Goal: Complete application form

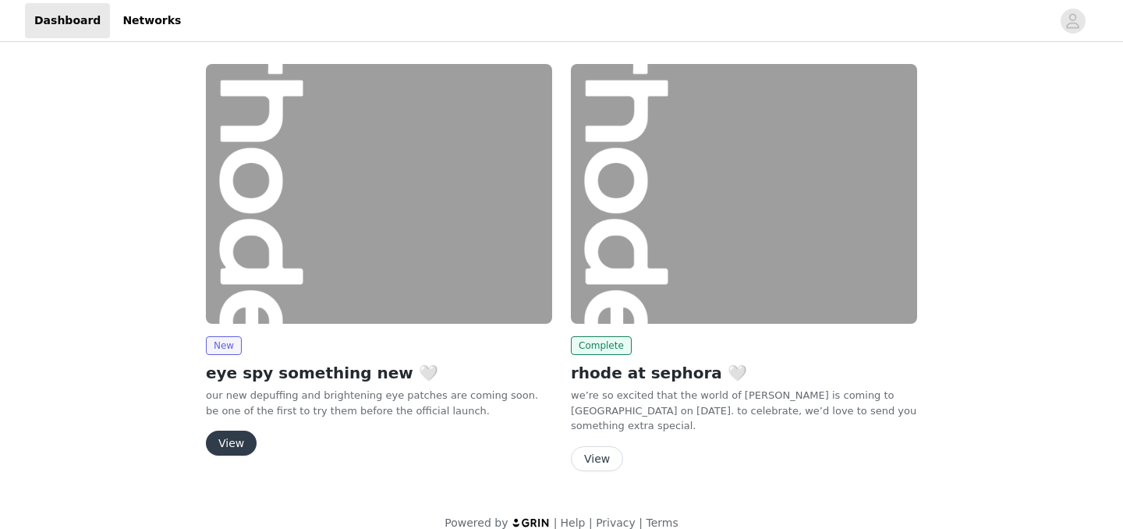
scroll to position [20, 0]
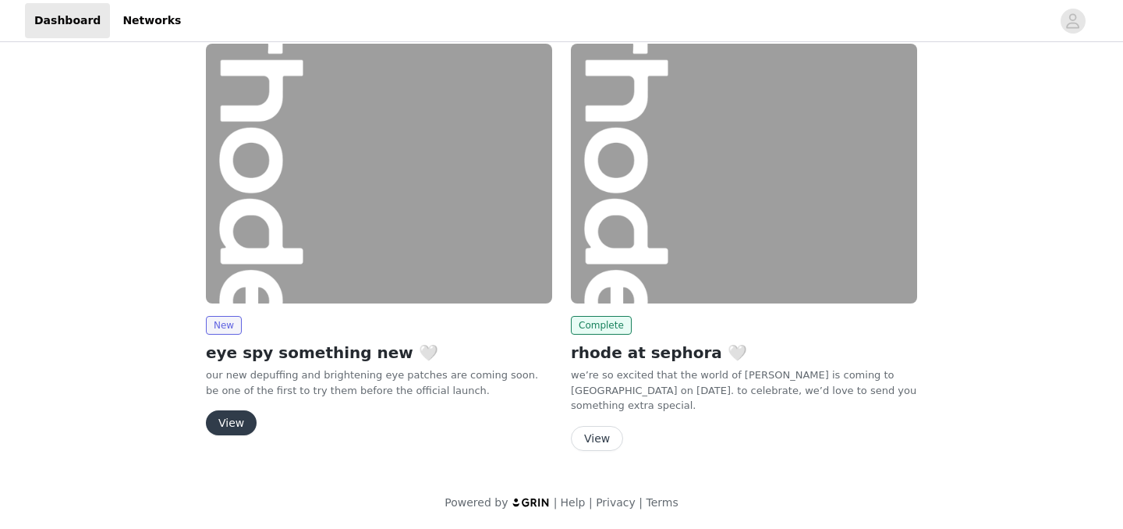
click at [226, 422] on button "View" at bounding box center [231, 422] width 51 height 25
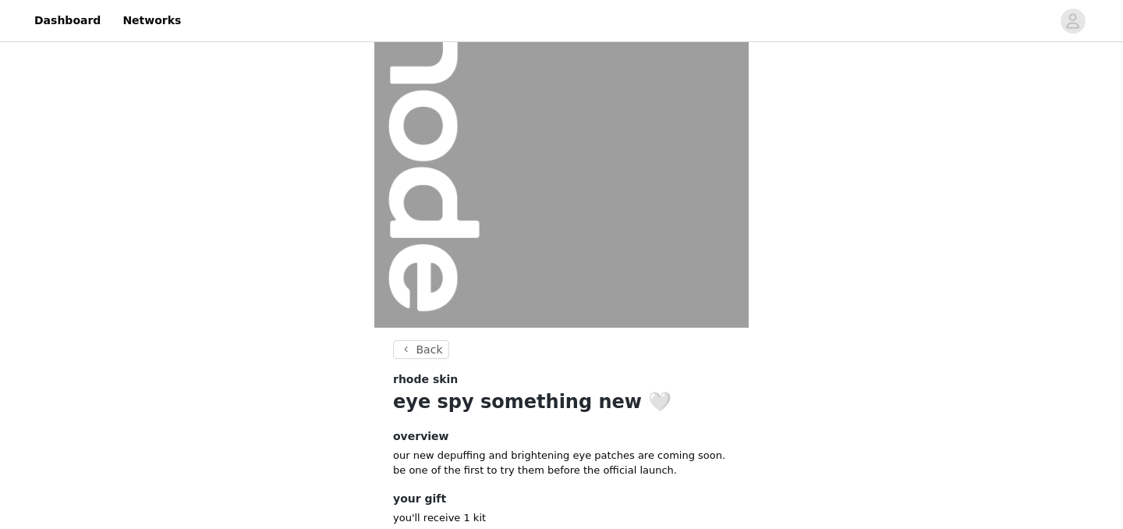
scroll to position [195, 0]
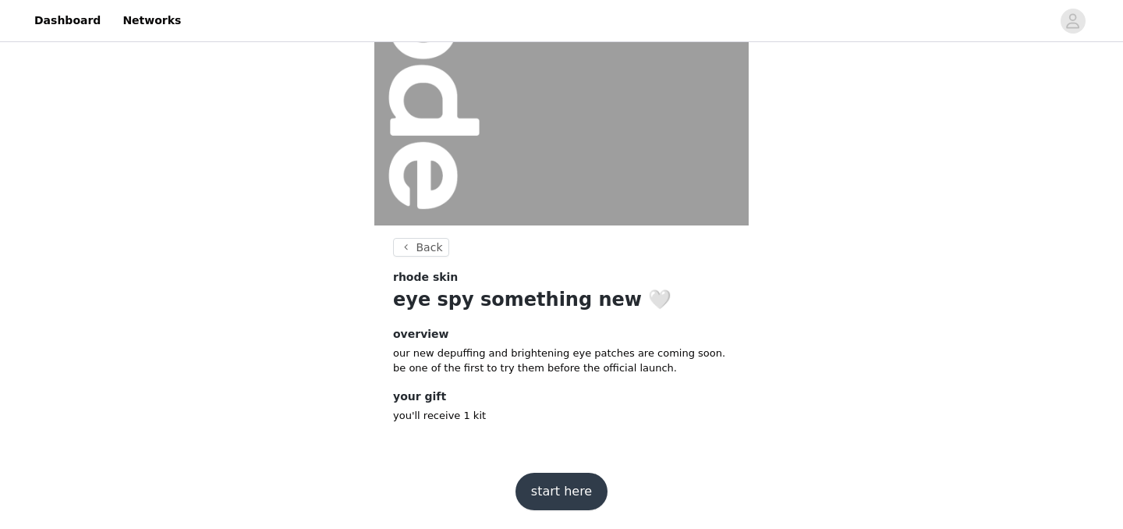
click at [534, 488] on button "start here" at bounding box center [561, 490] width 92 height 37
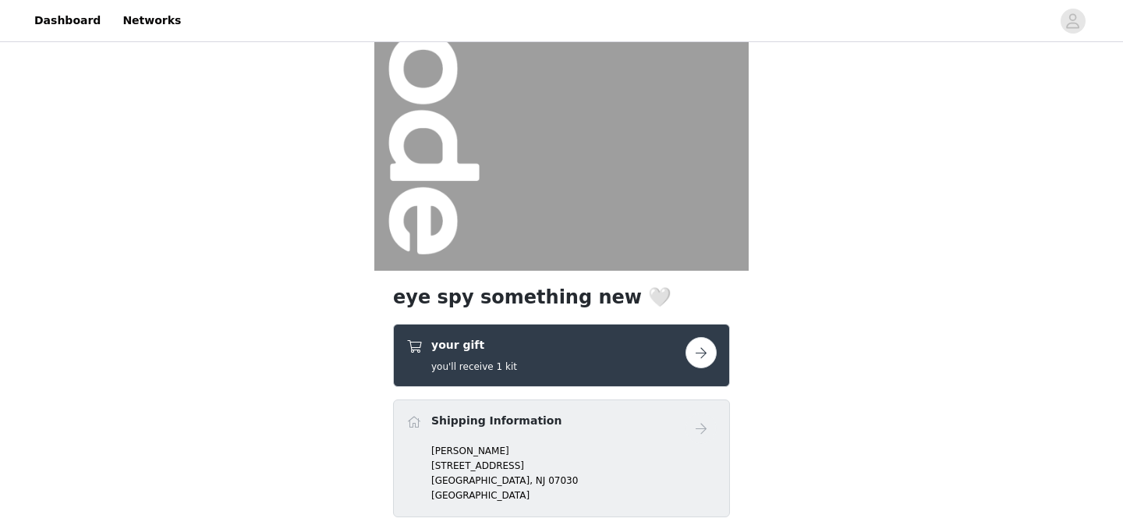
scroll to position [339, 0]
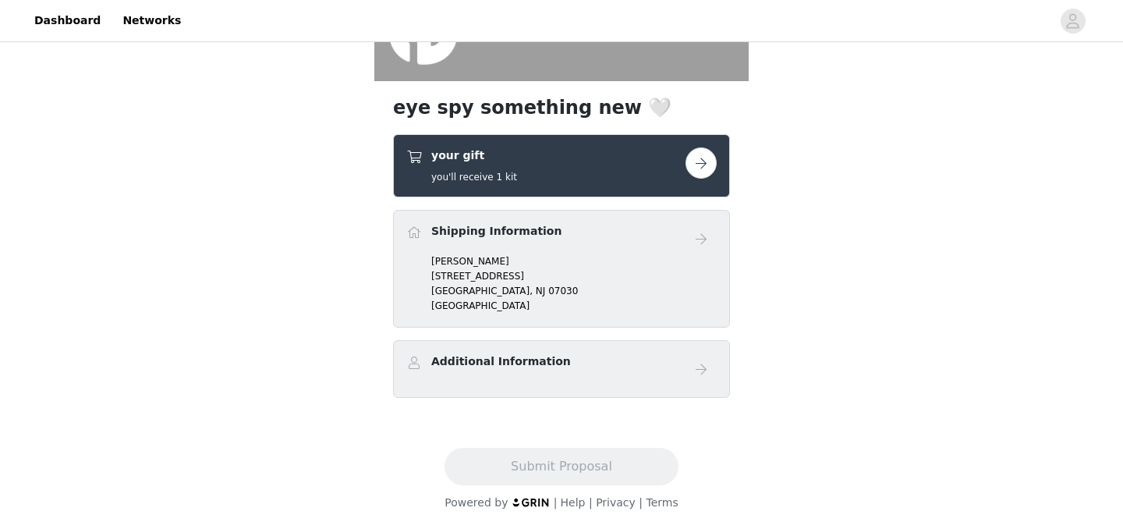
click at [671, 364] on div "Additional Information" at bounding box center [545, 364] width 279 height 23
click at [717, 364] on div "Additional Information" at bounding box center [561, 369] width 337 height 58
click at [704, 160] on button "button" at bounding box center [700, 162] width 31 height 31
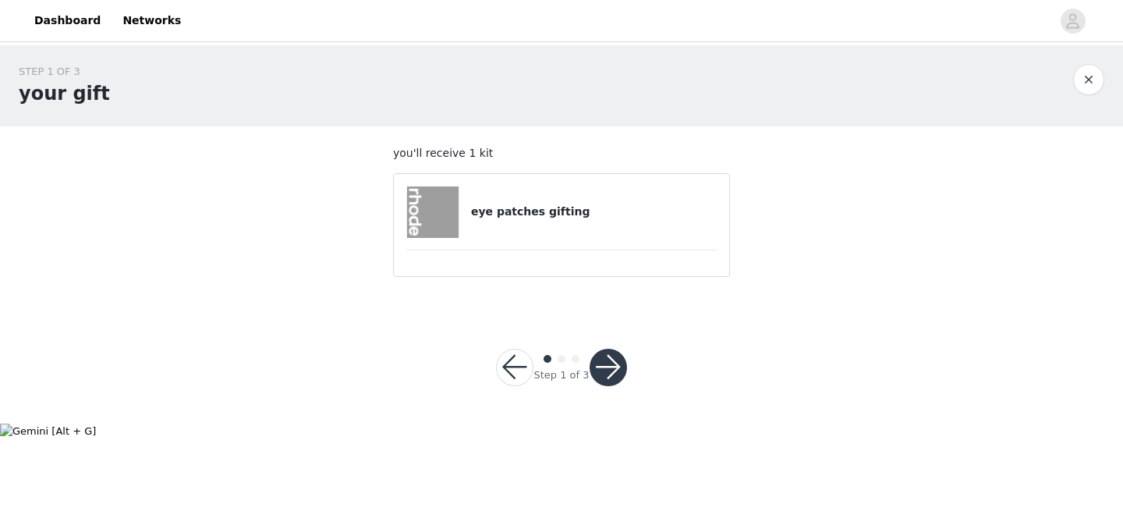
click at [607, 372] on button "button" at bounding box center [607, 367] width 37 height 37
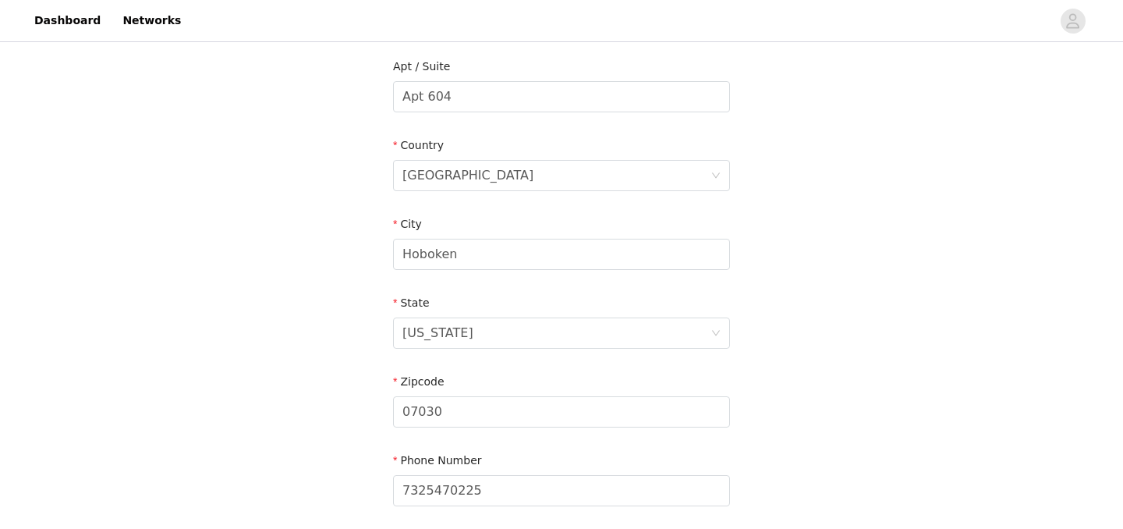
scroll to position [534, 0]
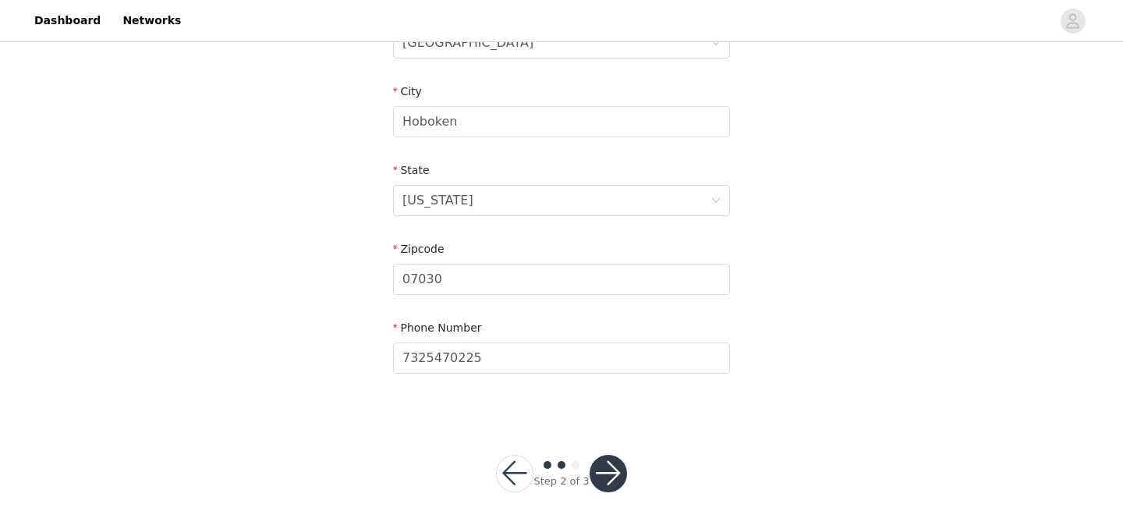
click at [604, 461] on button "button" at bounding box center [607, 473] width 37 height 37
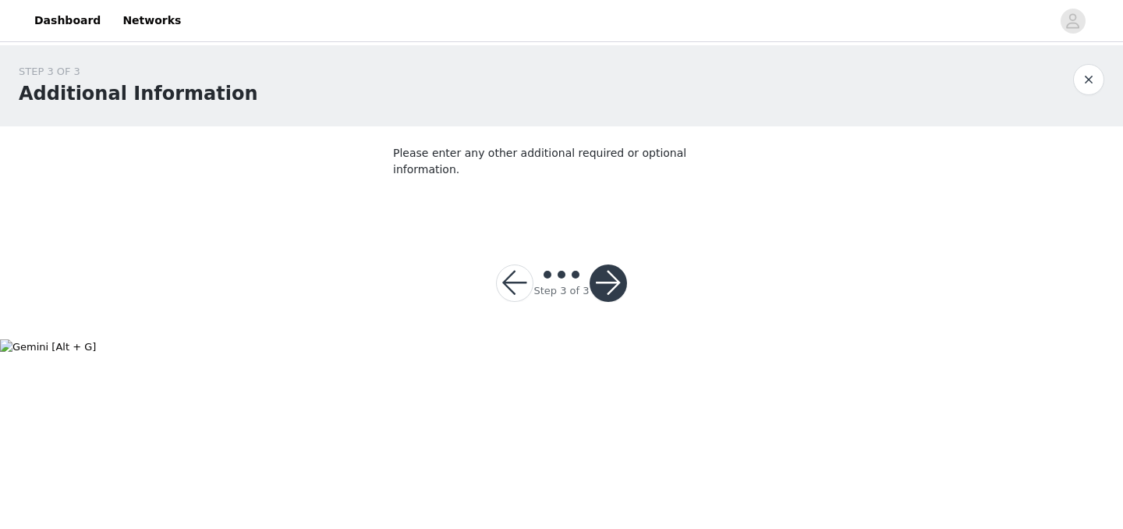
click at [613, 270] on button "button" at bounding box center [607, 282] width 37 height 37
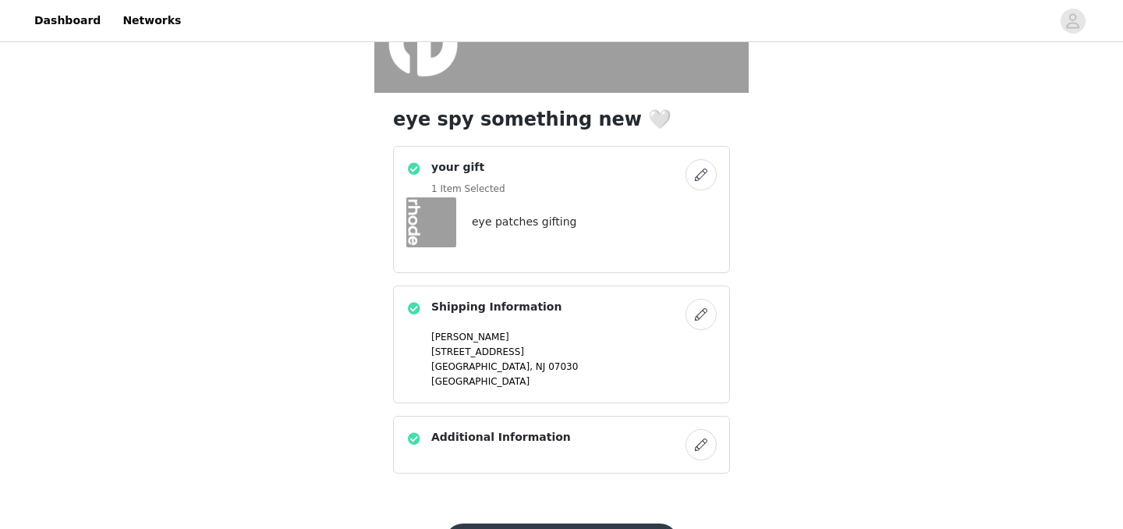
scroll to position [395, 0]
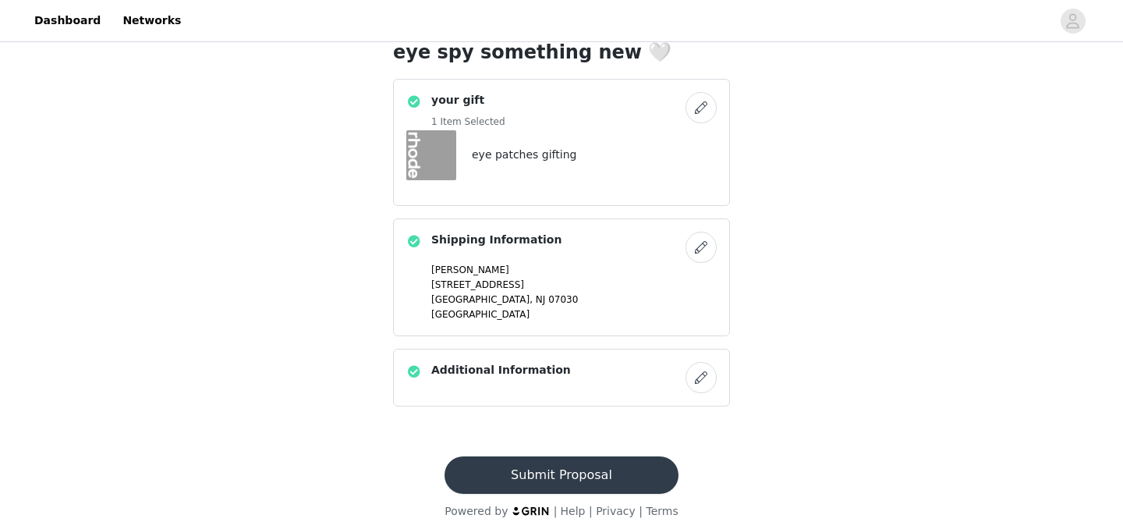
click at [569, 471] on button "Submit Proposal" at bounding box center [560, 474] width 233 height 37
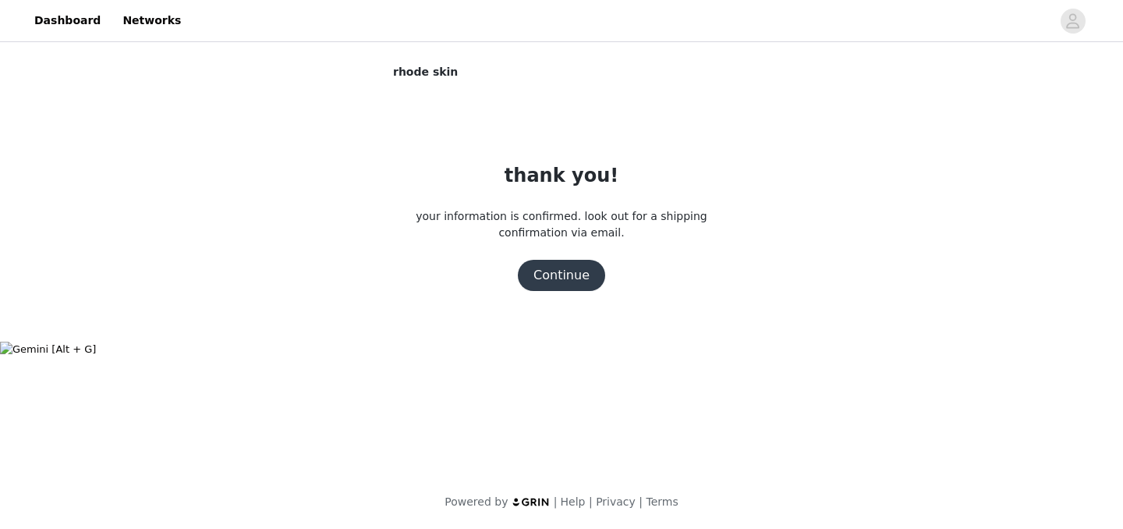
scroll to position [0, 0]
click at [552, 281] on button "Continue" at bounding box center [561, 275] width 87 height 31
